Goal: Task Accomplishment & Management: Manage account settings

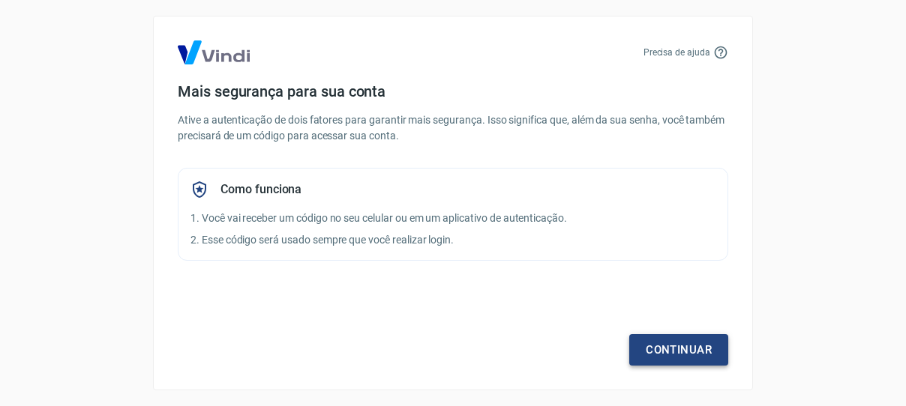
click at [662, 359] on link "Continuar" at bounding box center [678, 349] width 99 height 31
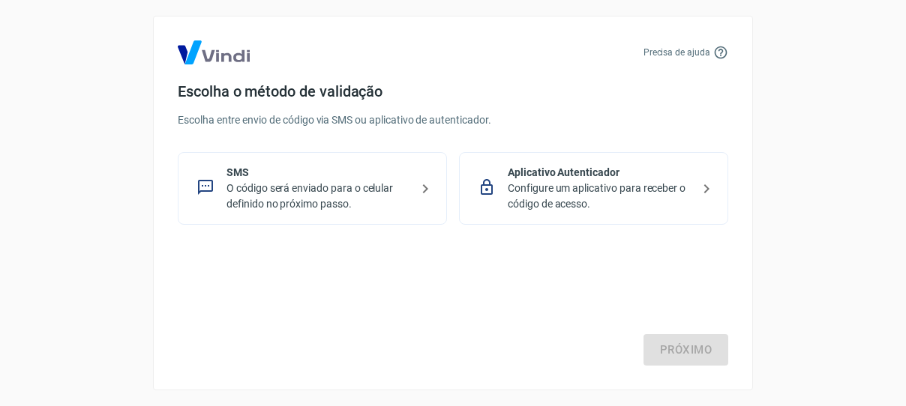
click at [263, 200] on p "O código será enviado para o celular definido no próximo passo." at bounding box center [318, 196] width 184 height 31
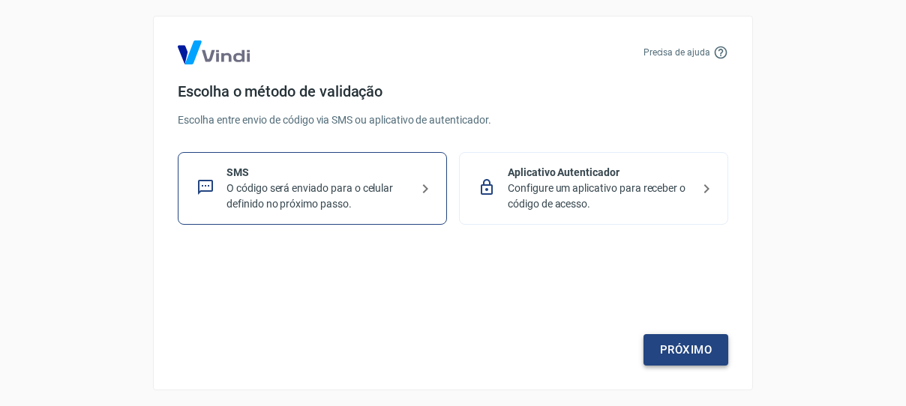
click at [699, 352] on link "Próximo" at bounding box center [685, 349] width 85 height 31
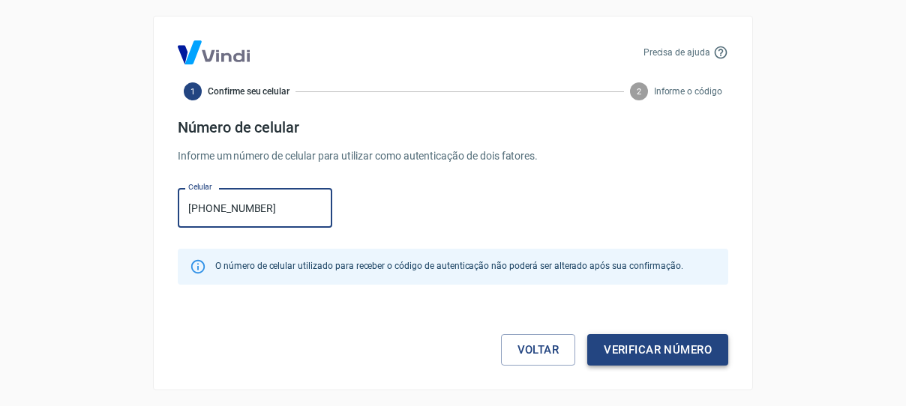
type input "(11) 95058-4672"
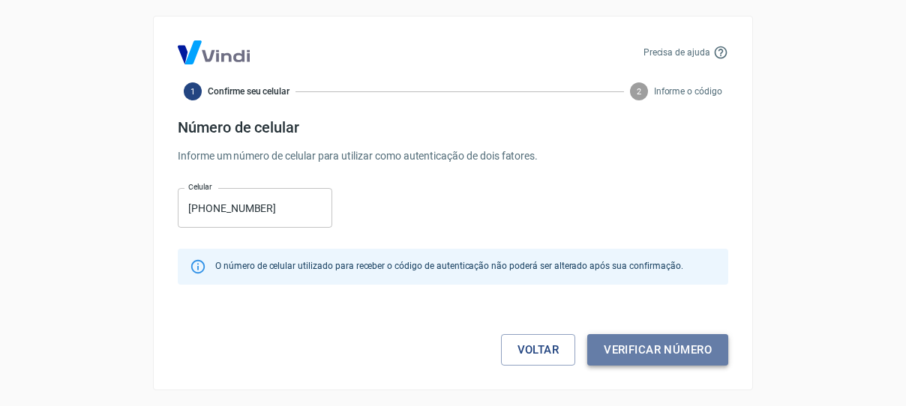
click at [685, 355] on button "Verificar número" at bounding box center [657, 349] width 141 height 31
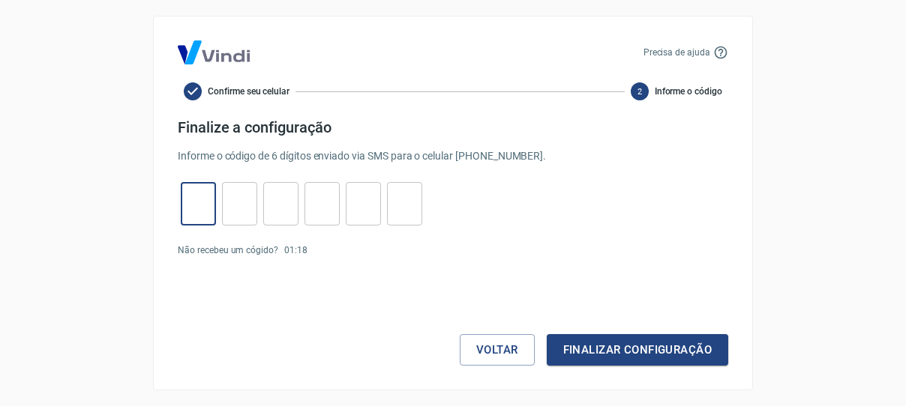
click at [214, 193] on input "tel" at bounding box center [198, 204] width 35 height 32
type input "2"
type input "4"
type input "5"
type input "4"
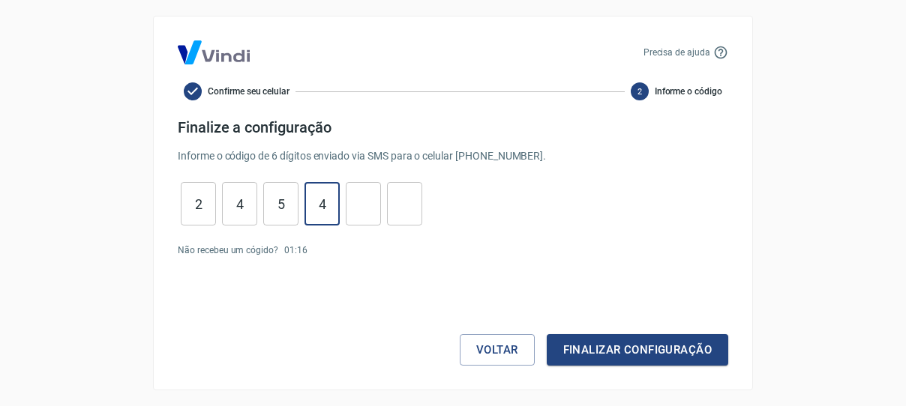
type input "5"
type input "8"
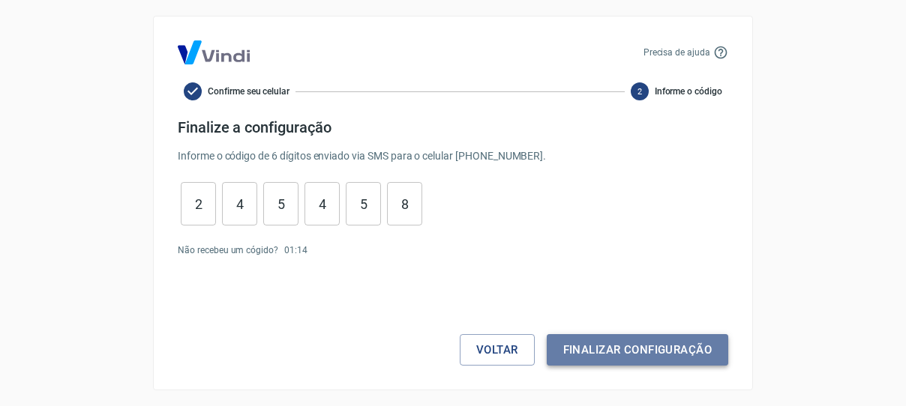
click at [624, 334] on button "Finalizar configuração" at bounding box center [637, 349] width 181 height 31
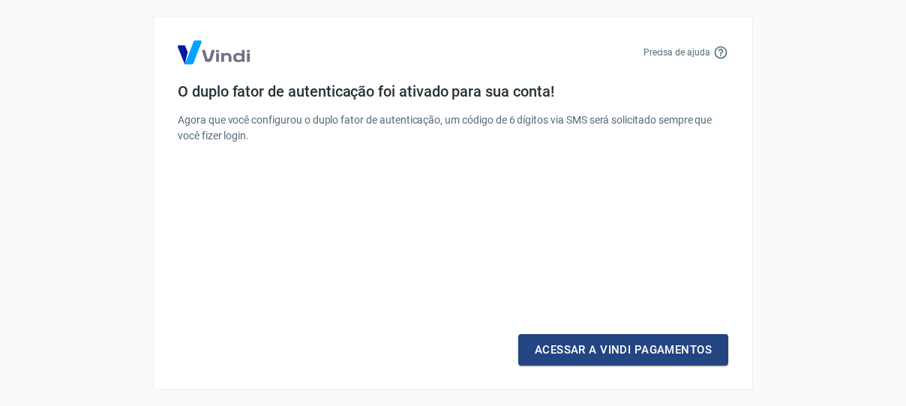
click at [624, 334] on link "Acessar a Vindi Pagamentos" at bounding box center [623, 349] width 210 height 31
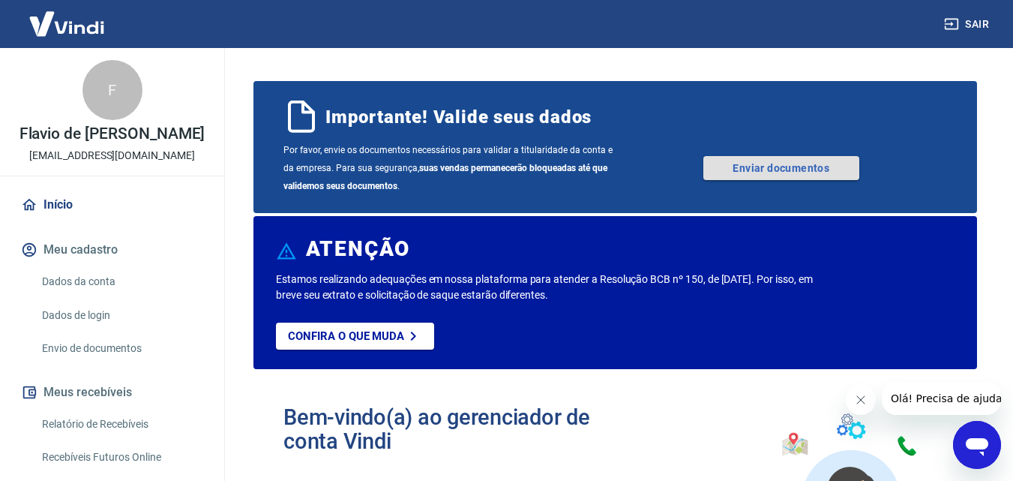
click at [769, 175] on link "Enviar documentos" at bounding box center [781, 168] width 156 height 24
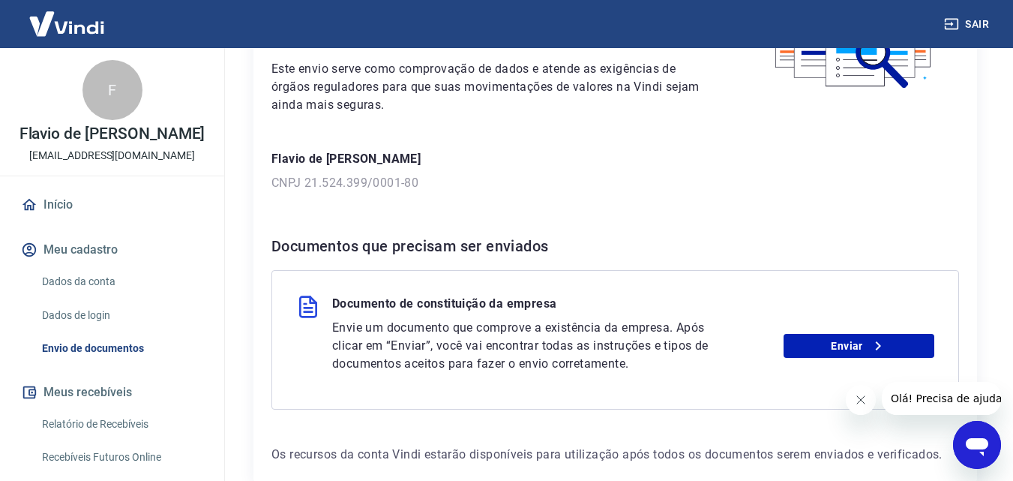
scroll to position [233, 0]
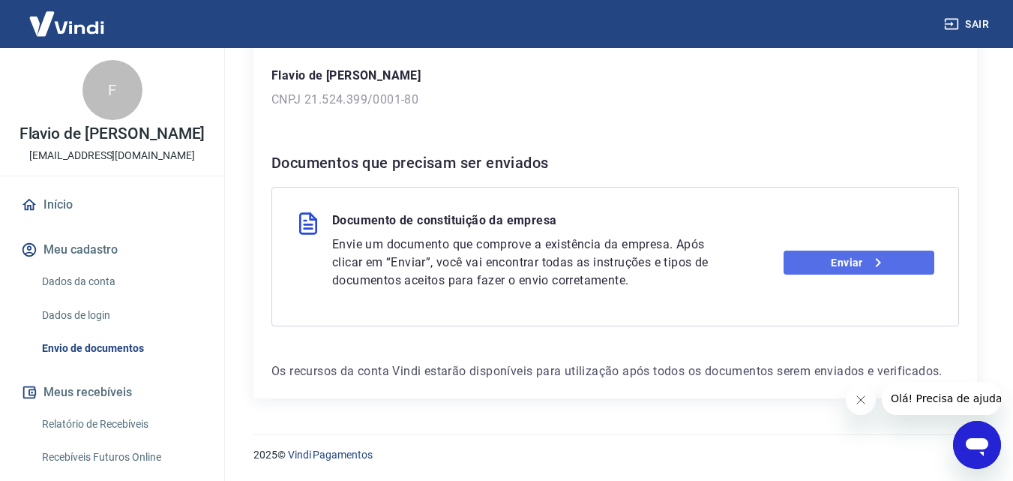
click at [906, 253] on link "Enviar" at bounding box center [859, 262] width 151 height 24
